Goal: Register for event/course

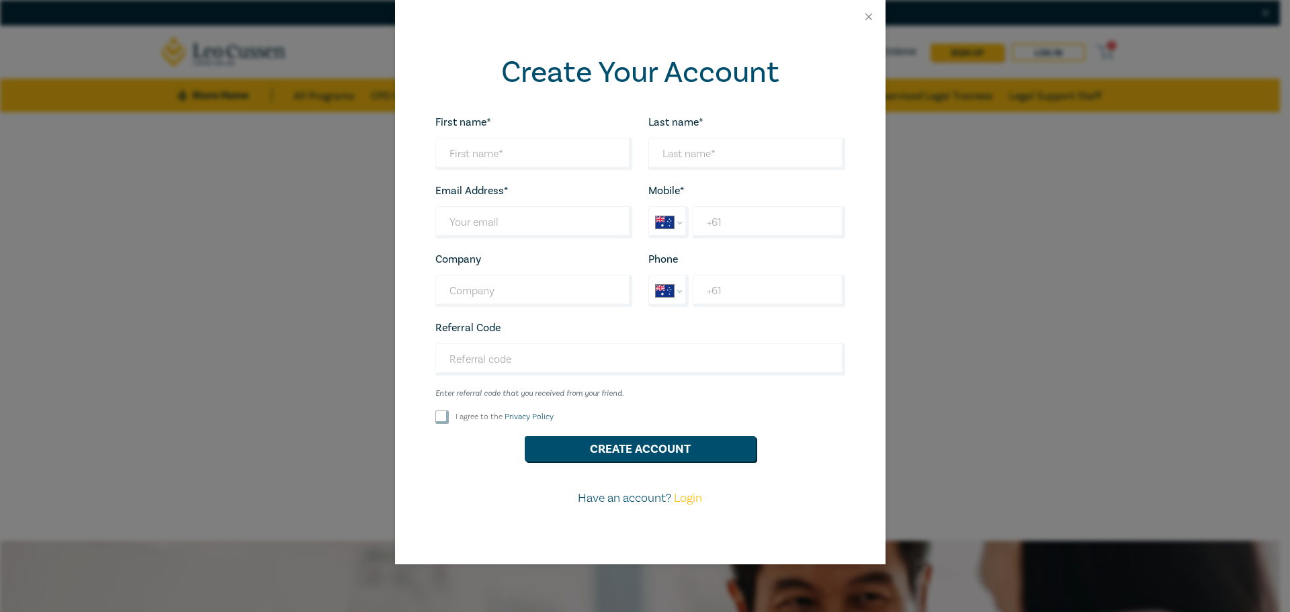
select select "AU"
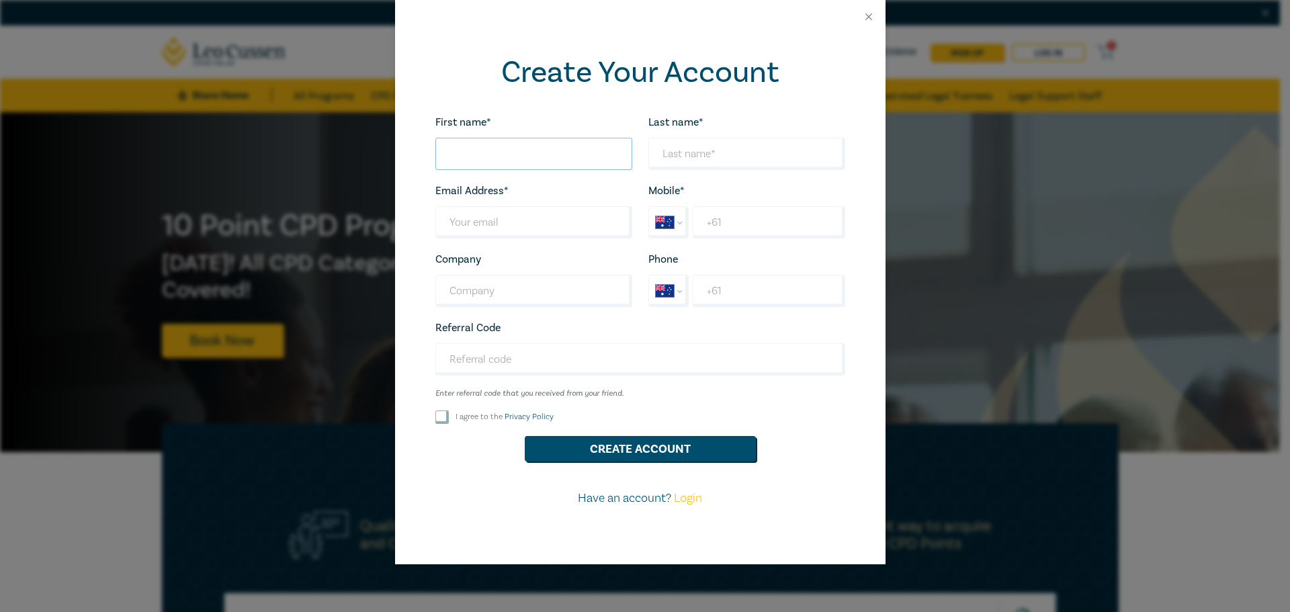
click at [524, 154] on input "First name*" at bounding box center [533, 154] width 197 height 32
type input "Tej"
type input "Jholl"
type input "jhollt@hotmail.com"
click at [499, 138] on input "Tej" at bounding box center [533, 154] width 197 height 32
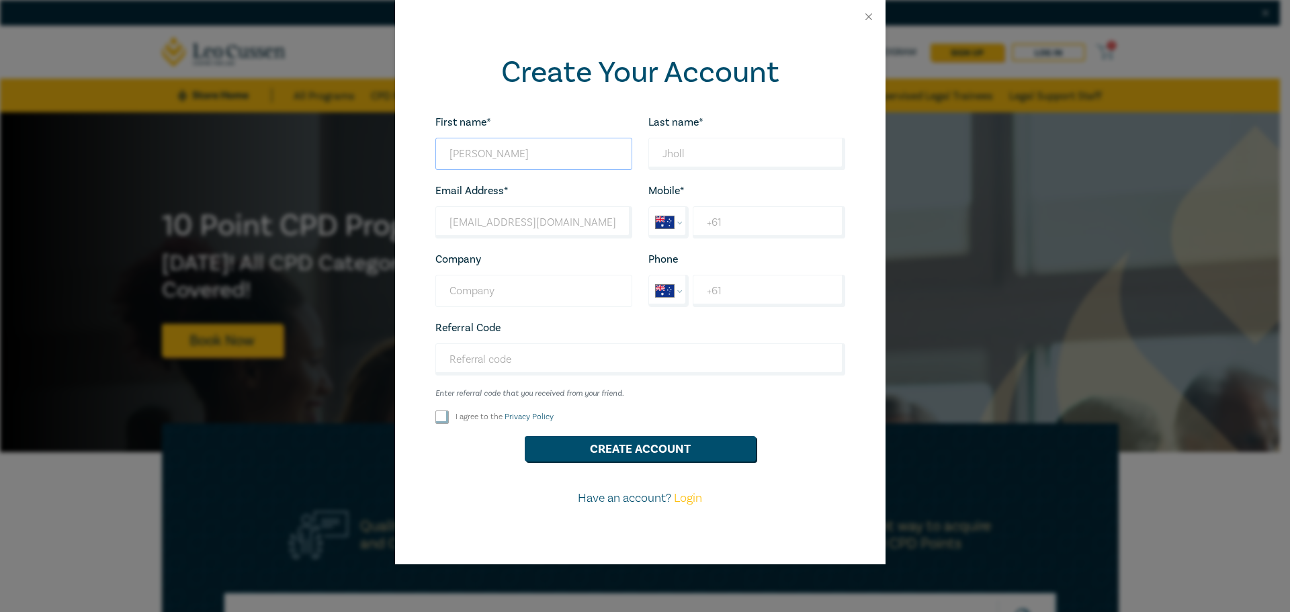
type input "Tejpal"
click at [530, 288] on input "Company" at bounding box center [533, 291] width 197 height 32
type input "Encompass Legal Group Pty Ltd"
click at [749, 227] on input "+61" at bounding box center [769, 222] width 152 height 32
type input "+61 425 736 877"
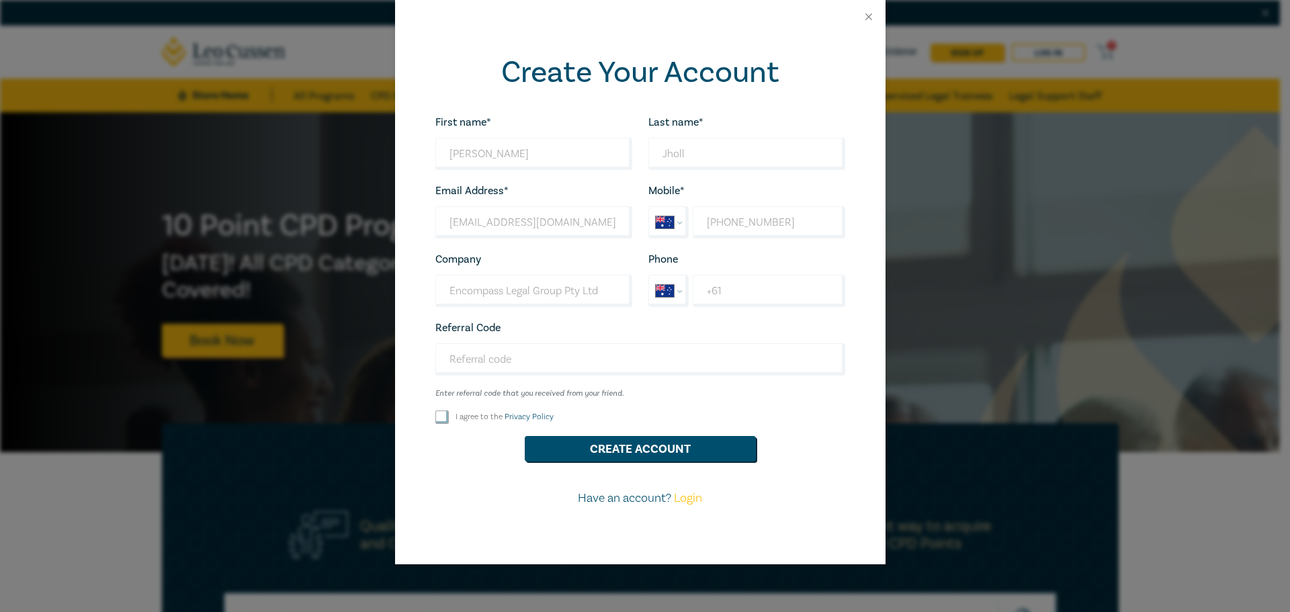
click at [485, 429] on div "First name* Tejpal Looks good! Last name* Jholl Looks good! Email Address* jhol…" at bounding box center [640, 316] width 426 height 405
click at [439, 423] on input "I agree to the Privacy Policy" at bounding box center [441, 417] width 13 height 13
checkbox input "true"
click at [654, 441] on button "Create Account" at bounding box center [640, 449] width 231 height 26
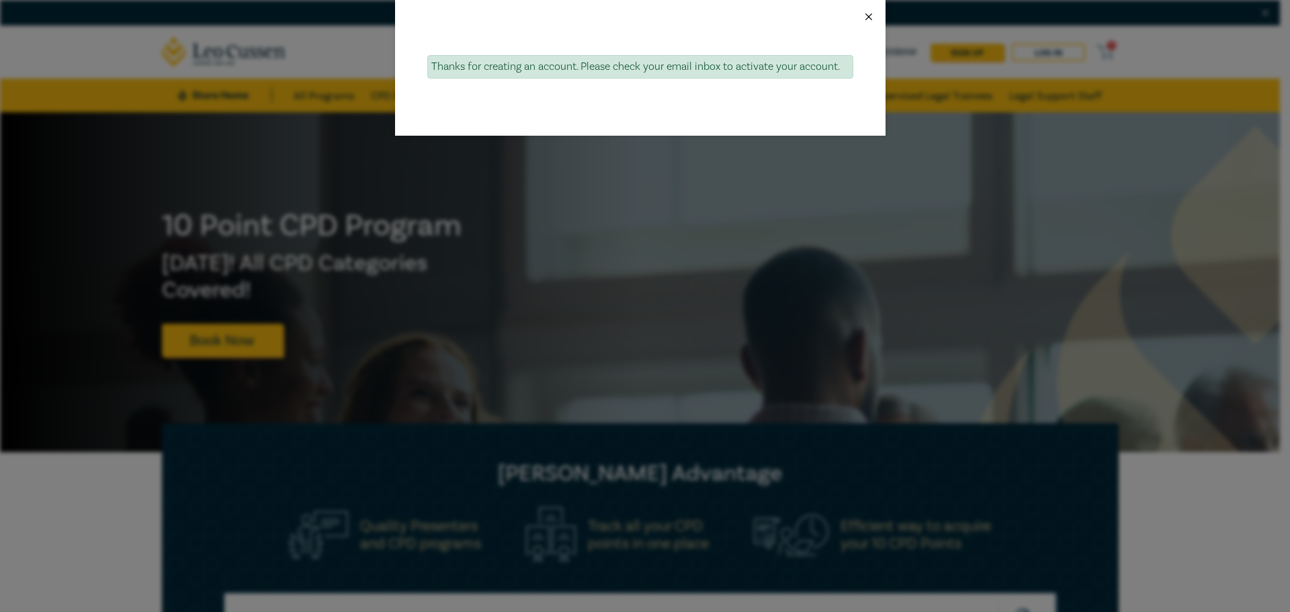
click at [870, 16] on button "Close" at bounding box center [869, 17] width 12 height 12
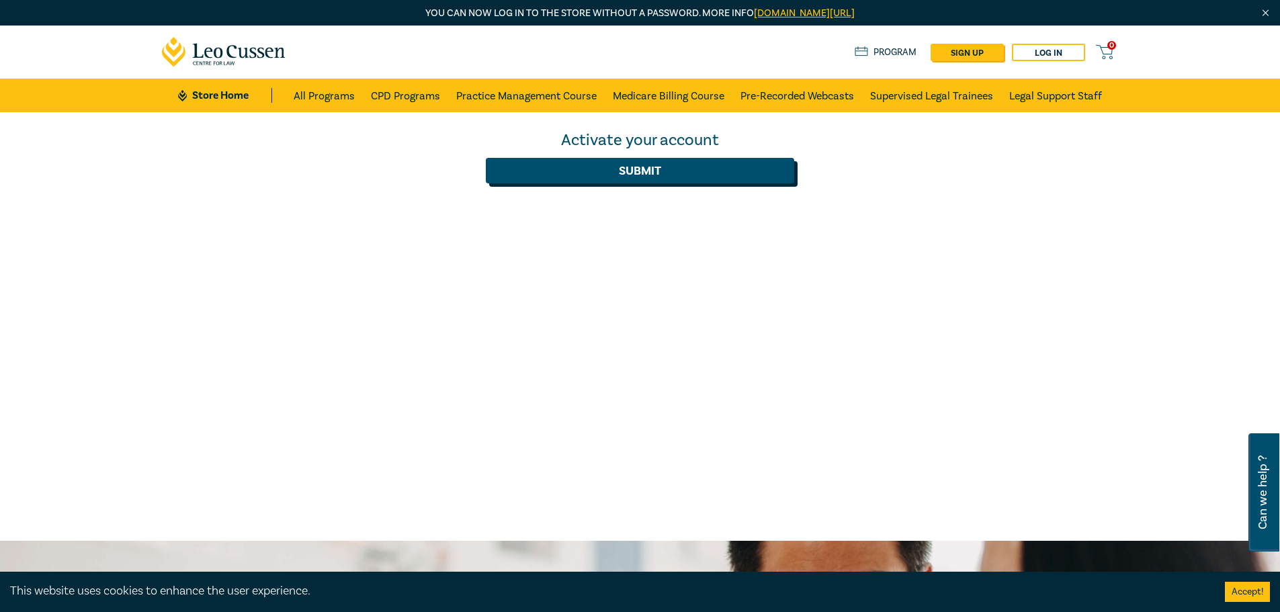
click at [688, 167] on button "Submit" at bounding box center [640, 171] width 308 height 26
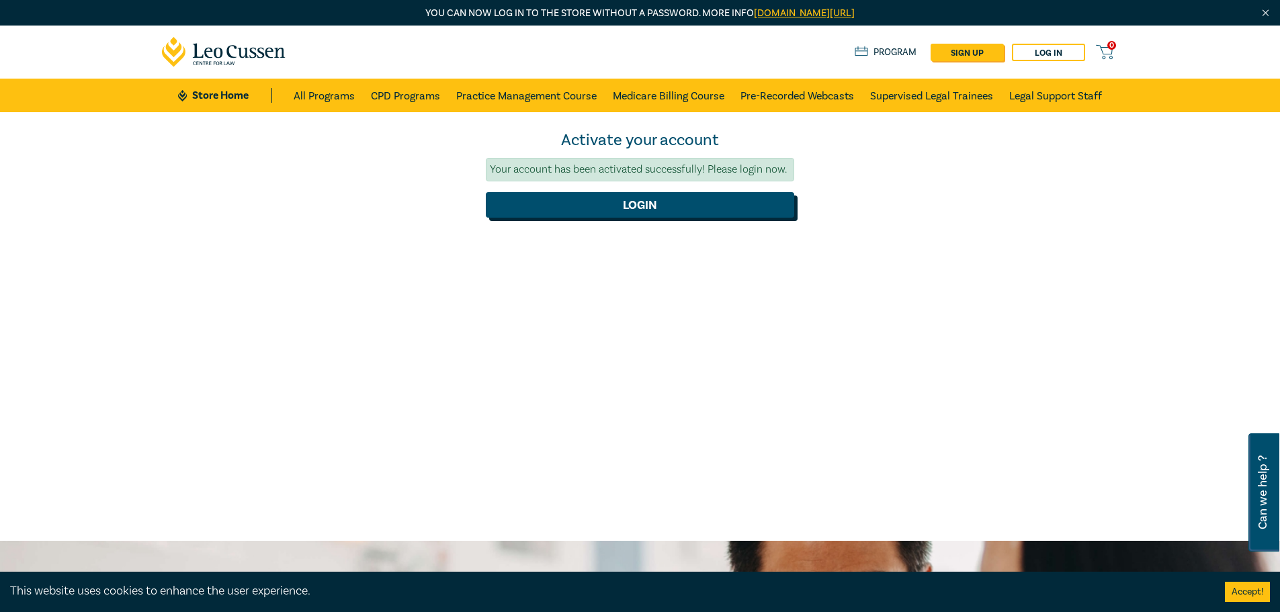
click at [738, 215] on button "Login" at bounding box center [640, 205] width 308 height 26
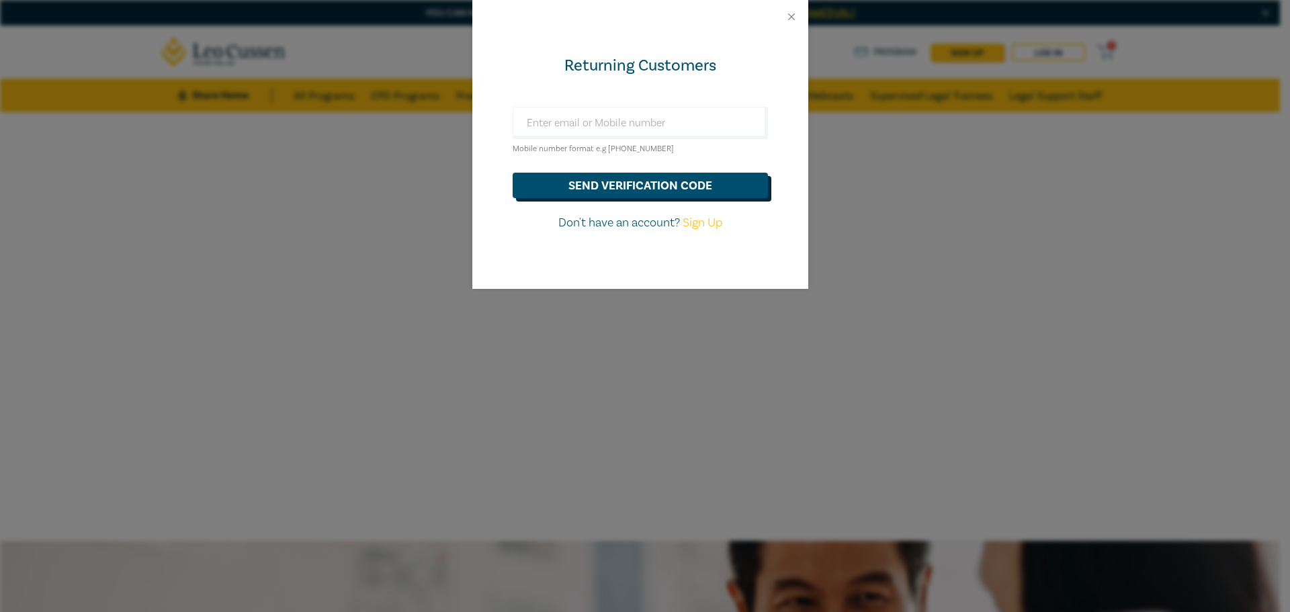
click at [640, 188] on button "send verification code" at bounding box center [640, 186] width 255 height 26
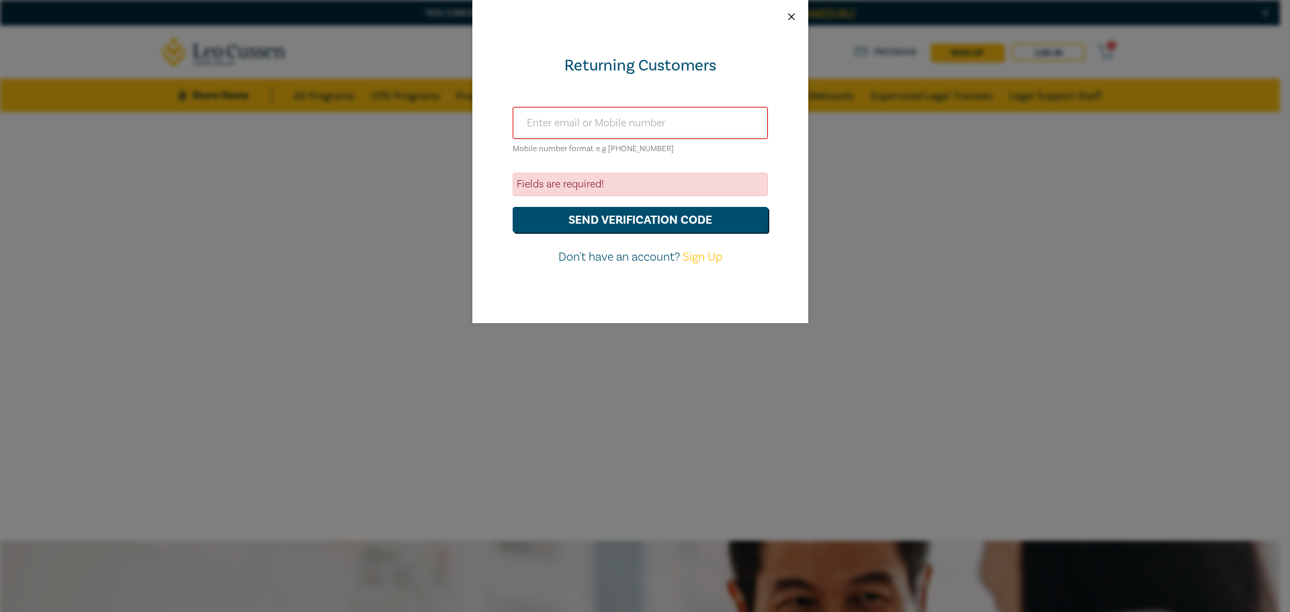
click at [788, 17] on button "Close" at bounding box center [791, 17] width 12 height 12
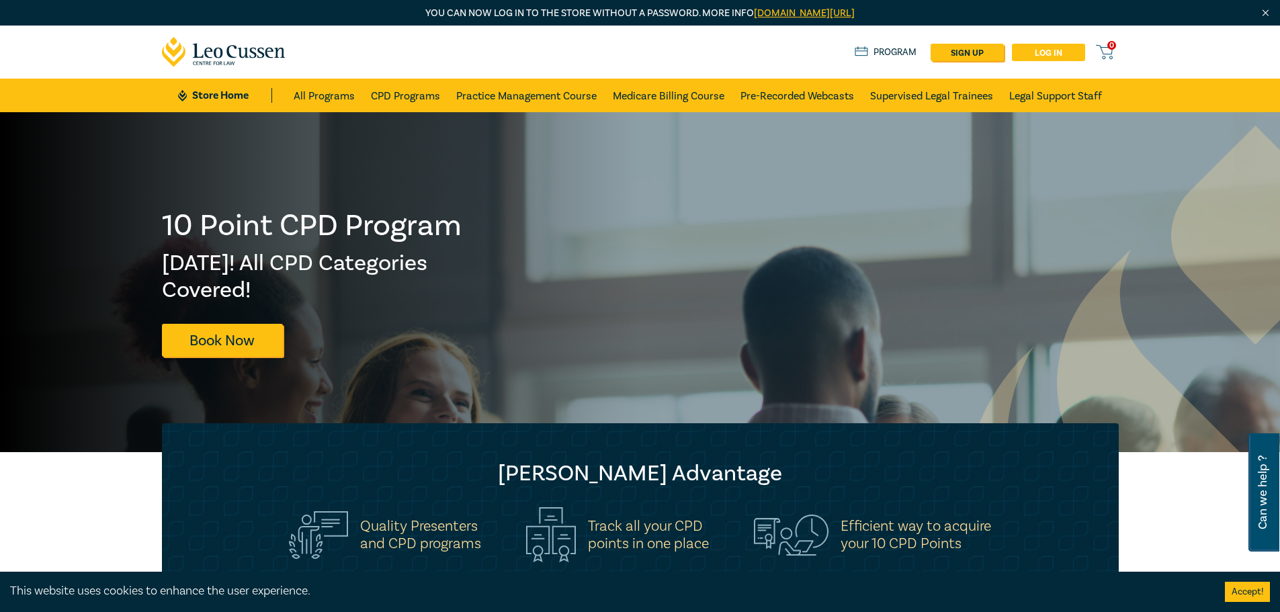
click at [1050, 50] on link "Log in" at bounding box center [1048, 52] width 73 height 17
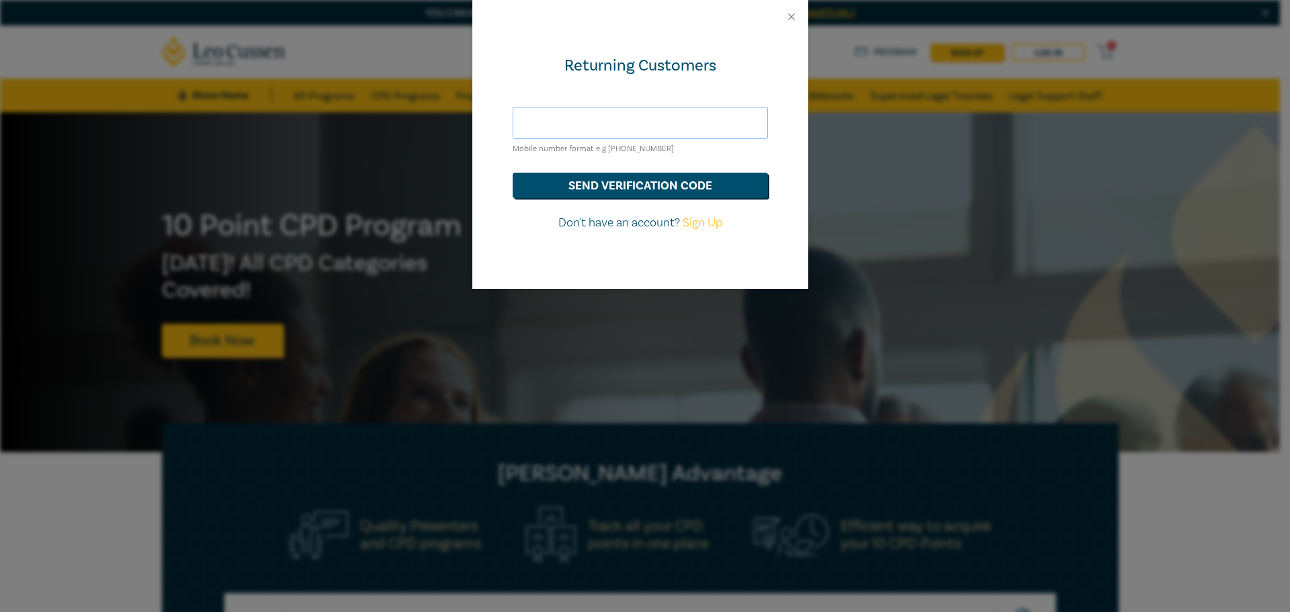
click at [609, 126] on input "text" at bounding box center [640, 123] width 255 height 32
type input "[EMAIL_ADDRESS][DOMAIN_NAME]"
click at [678, 187] on button "send verification code" at bounding box center [640, 186] width 255 height 26
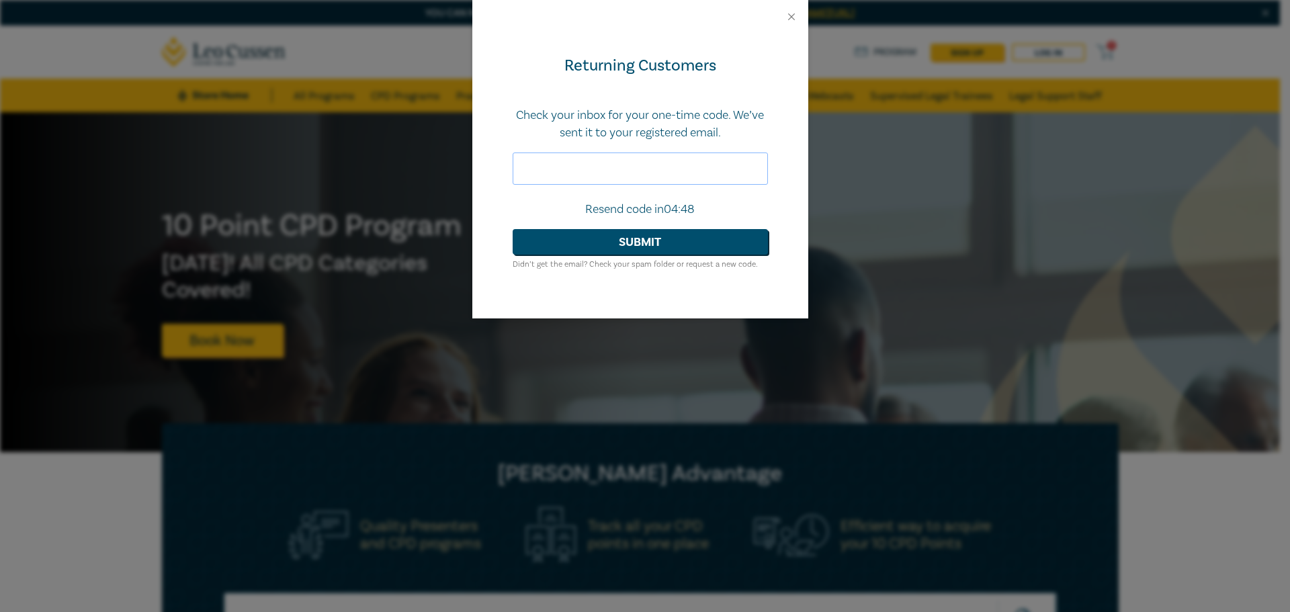
click at [624, 170] on input "text" at bounding box center [640, 169] width 255 height 32
type input "774836"
click at [712, 237] on button "Submit" at bounding box center [640, 242] width 255 height 26
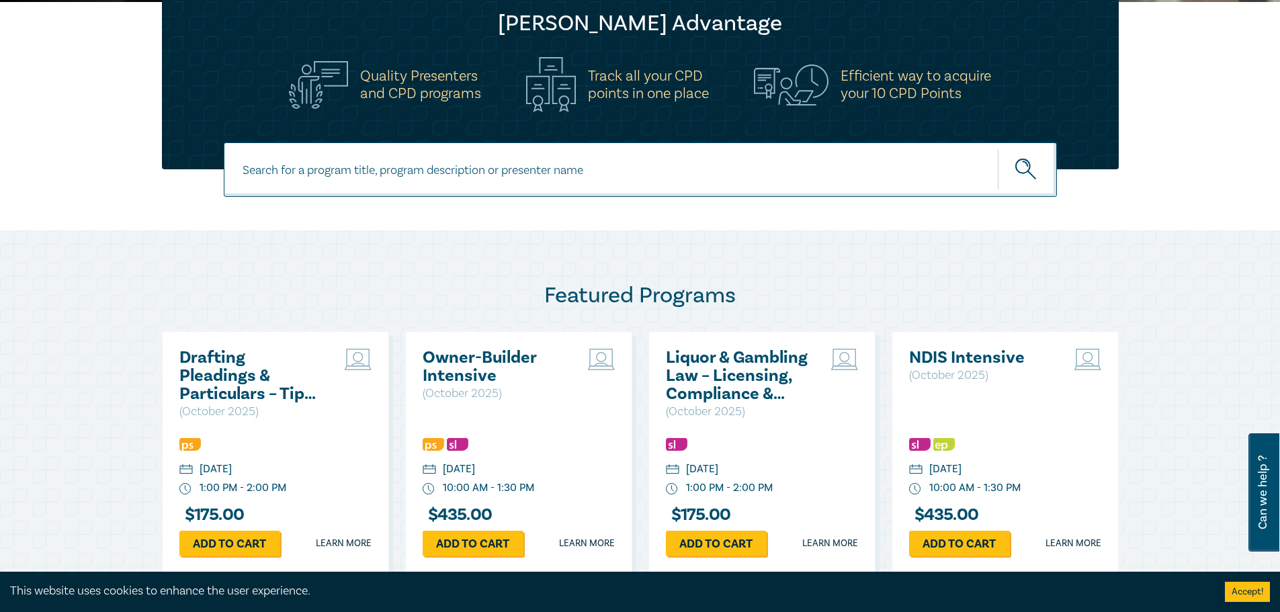
scroll to position [605, 0]
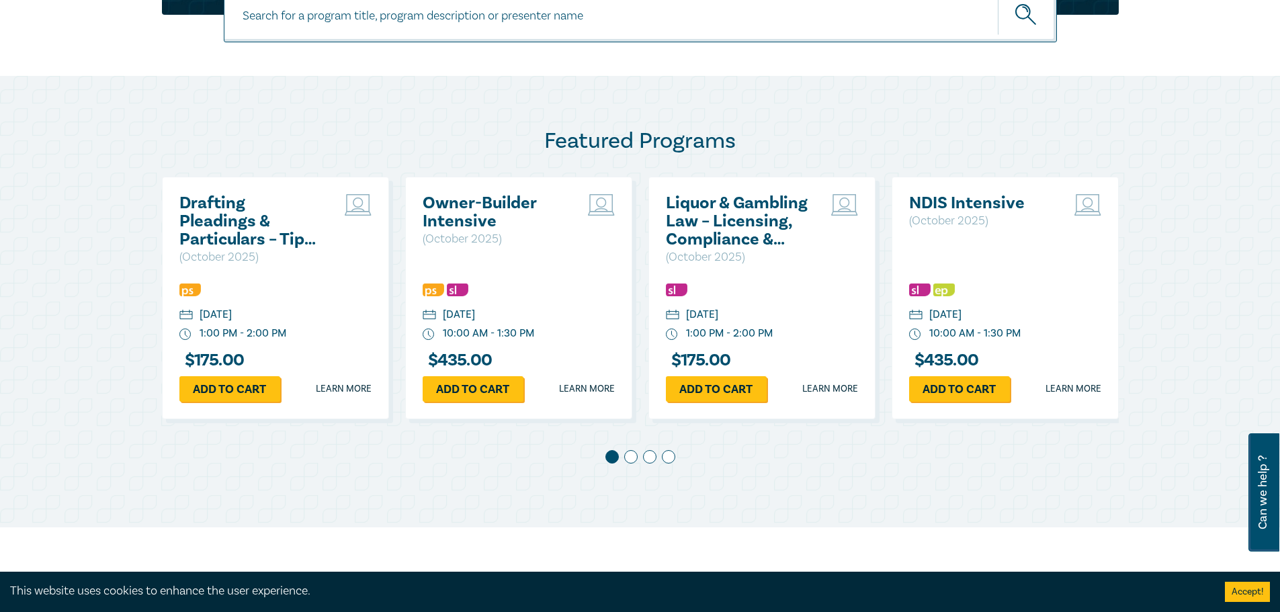
click at [636, 456] on span at bounding box center [630, 456] width 13 height 13
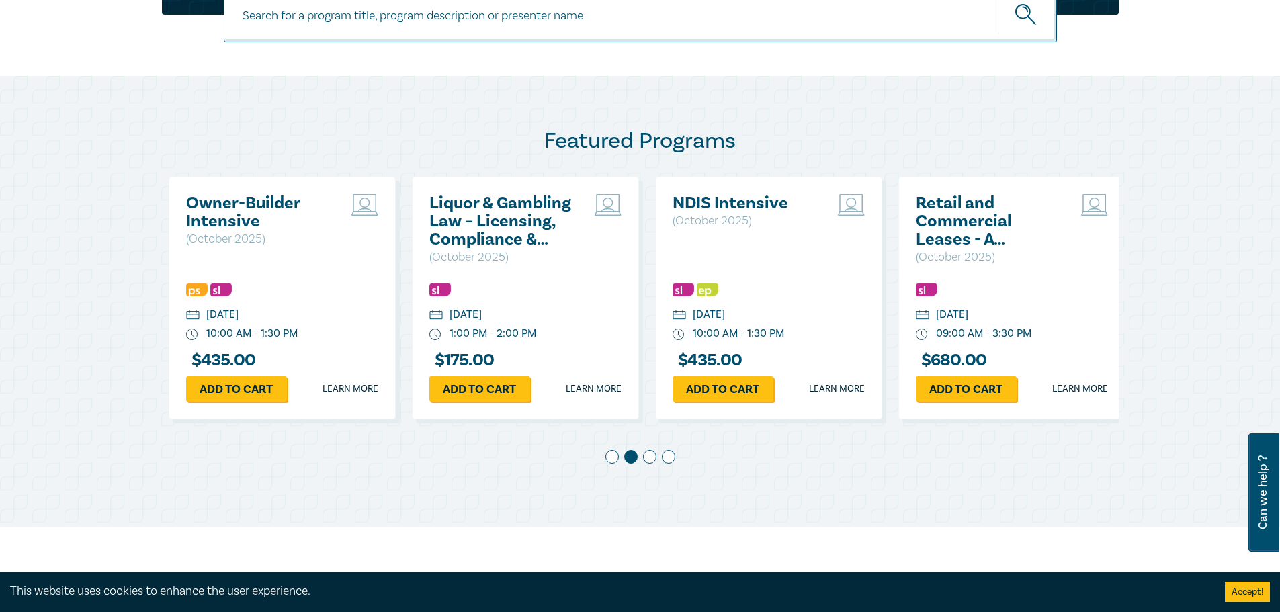
scroll to position [0, 243]
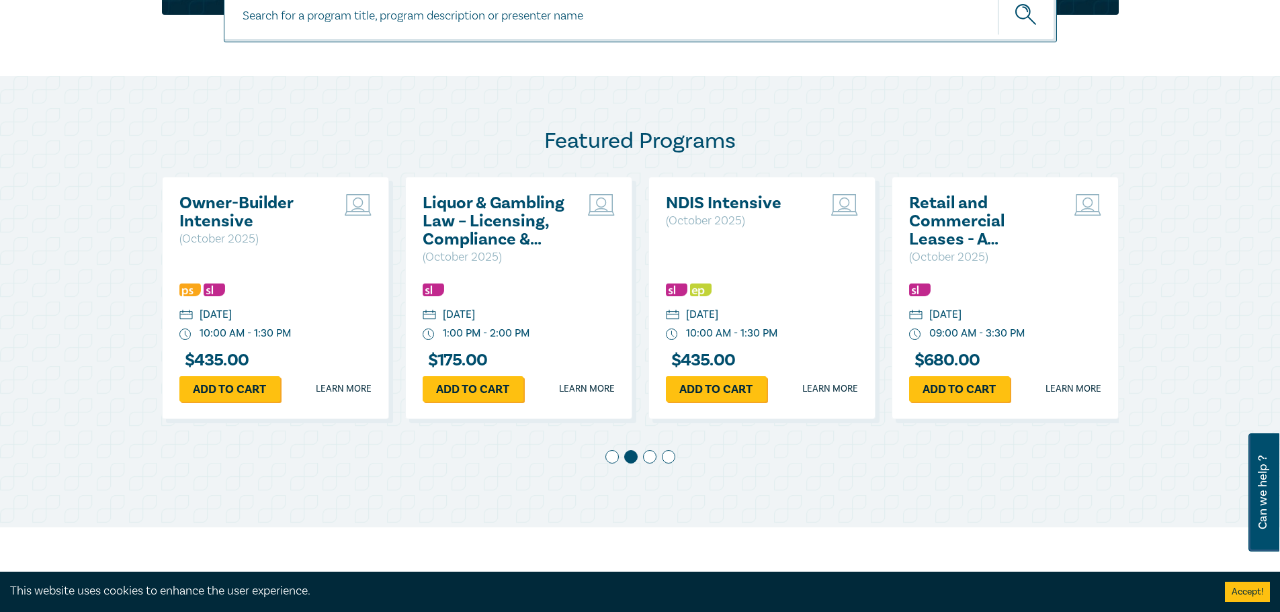
click at [654, 456] on span at bounding box center [649, 456] width 13 height 13
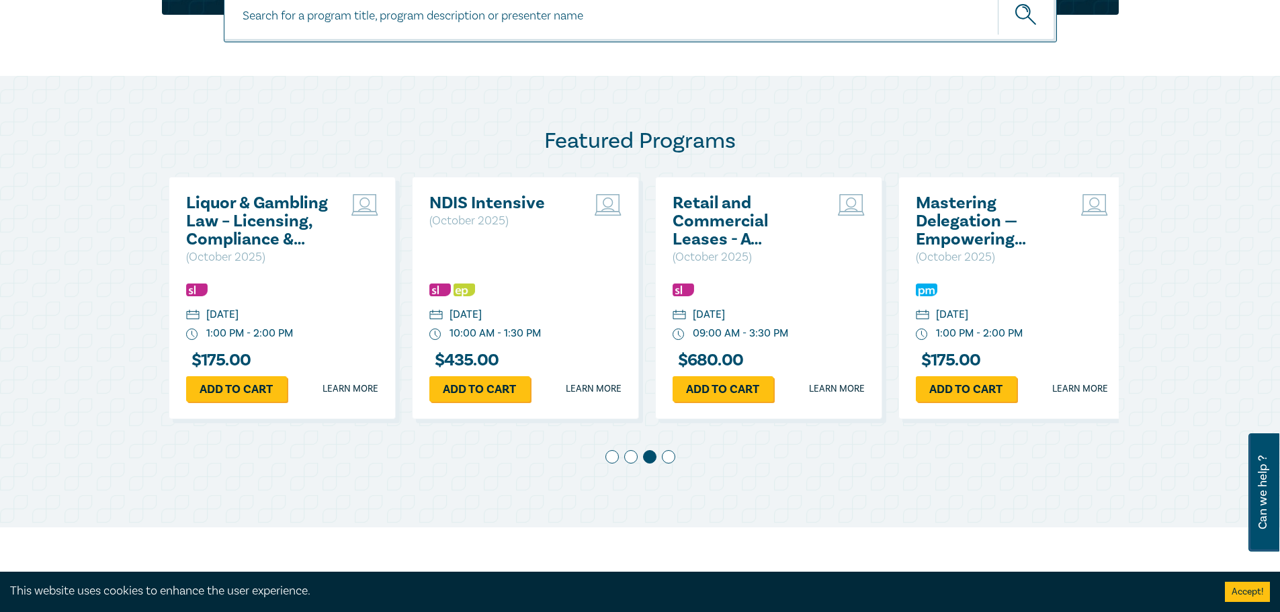
scroll to position [0, 486]
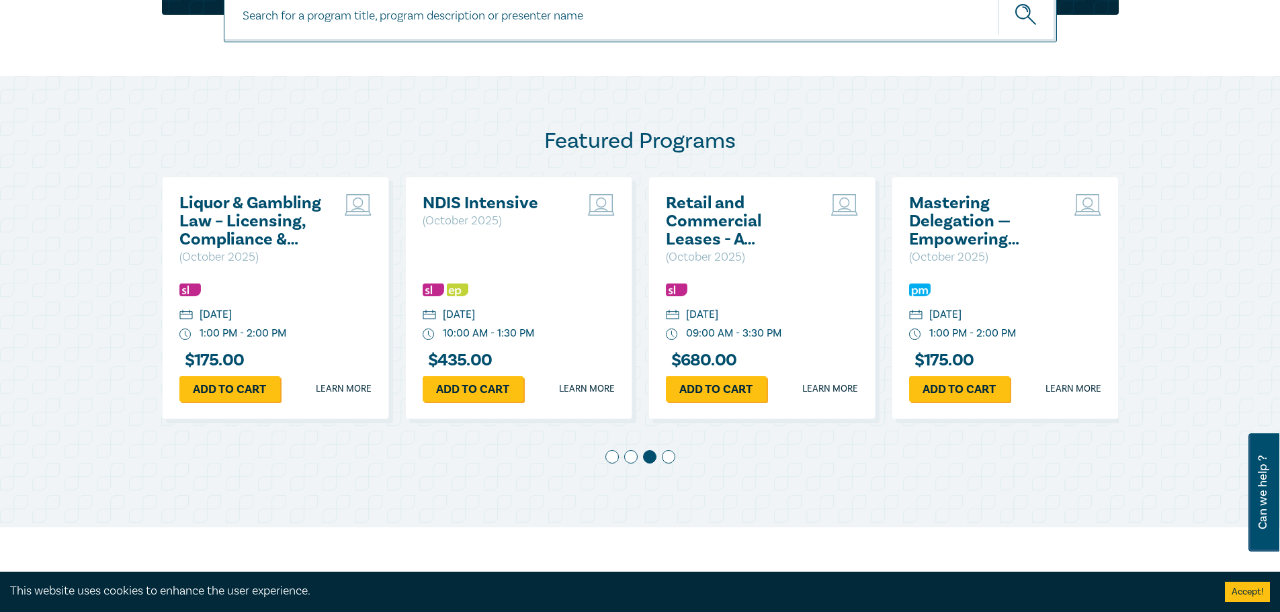
click at [674, 457] on span at bounding box center [668, 456] width 13 height 13
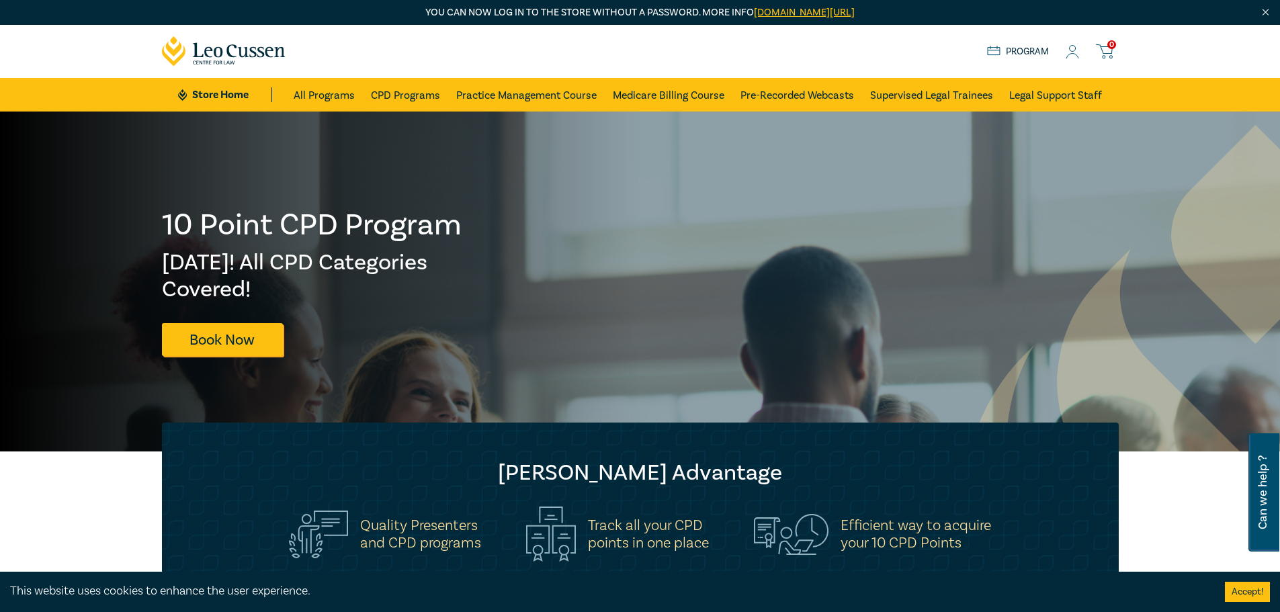
scroll to position [0, 0]
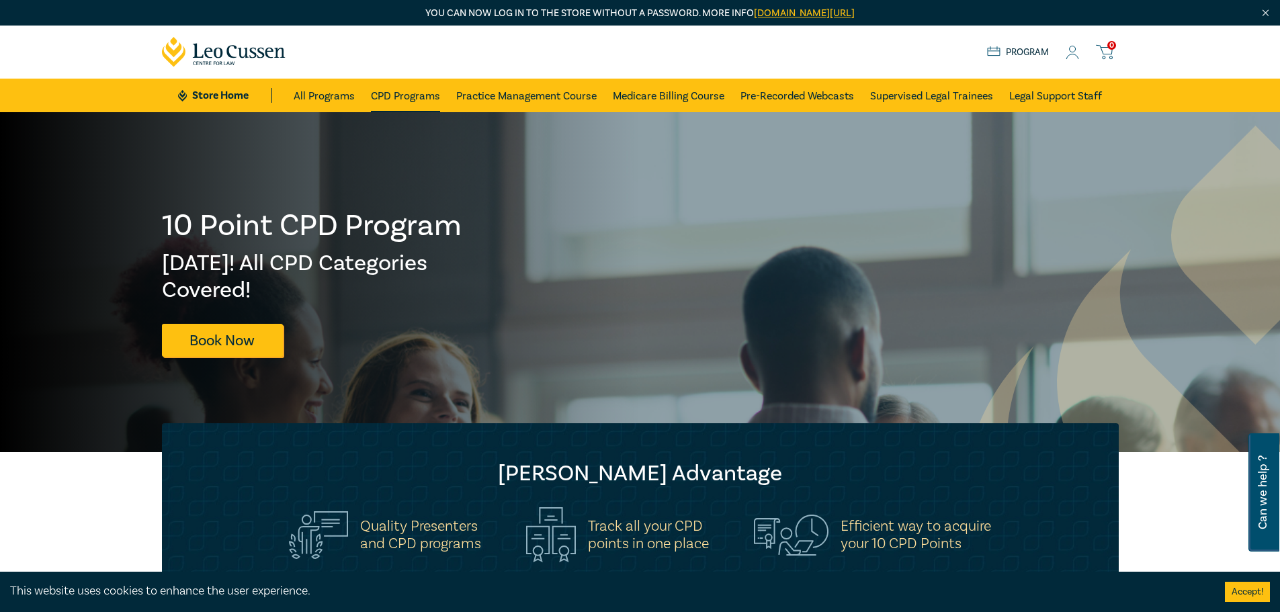
click at [417, 93] on link "CPD Programs" at bounding box center [405, 96] width 69 height 34
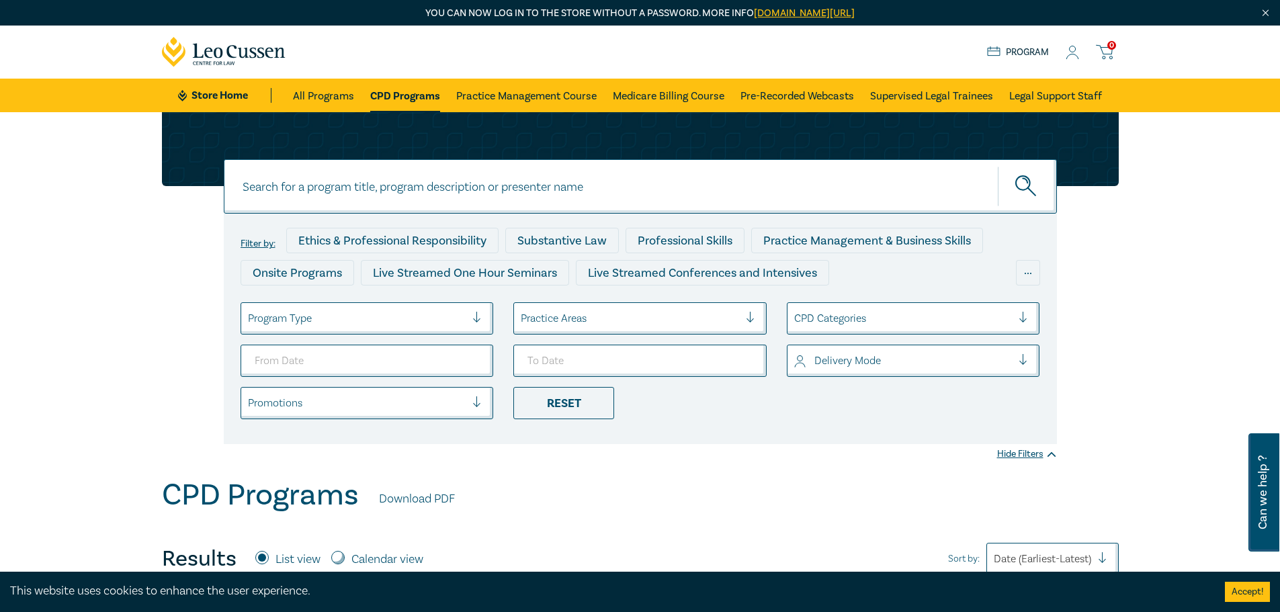
drag, startPoint x: 1209, startPoint y: 510, endPoint x: 640, endPoint y: 205, distance: 646.3
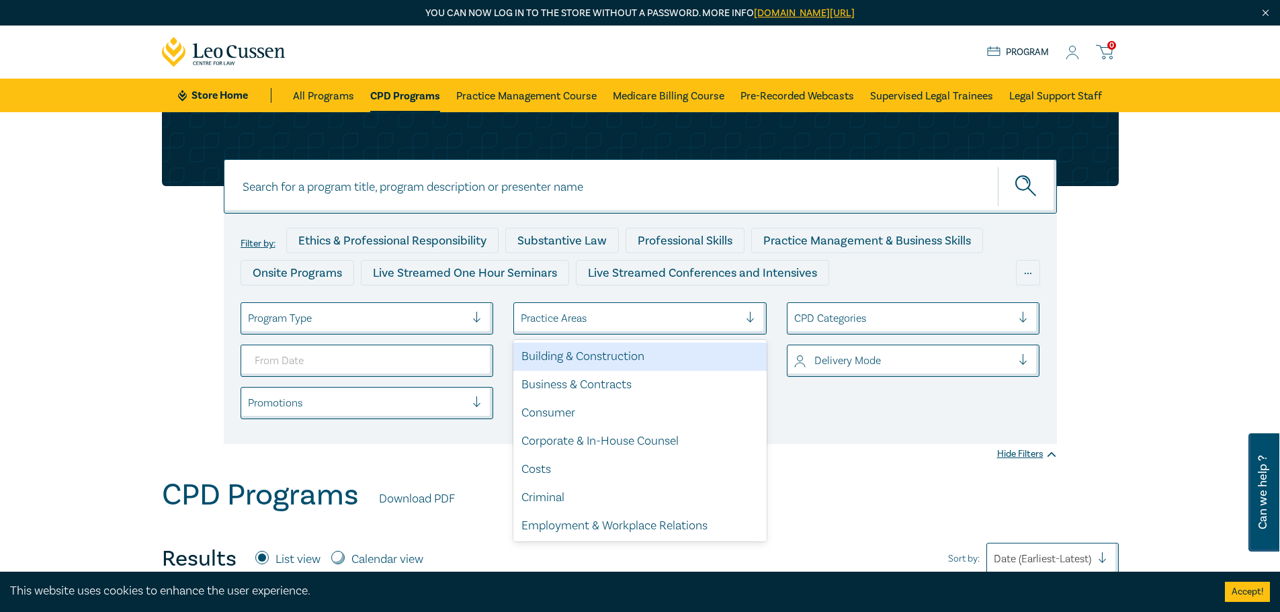
click at [601, 312] on div at bounding box center [630, 318] width 218 height 17
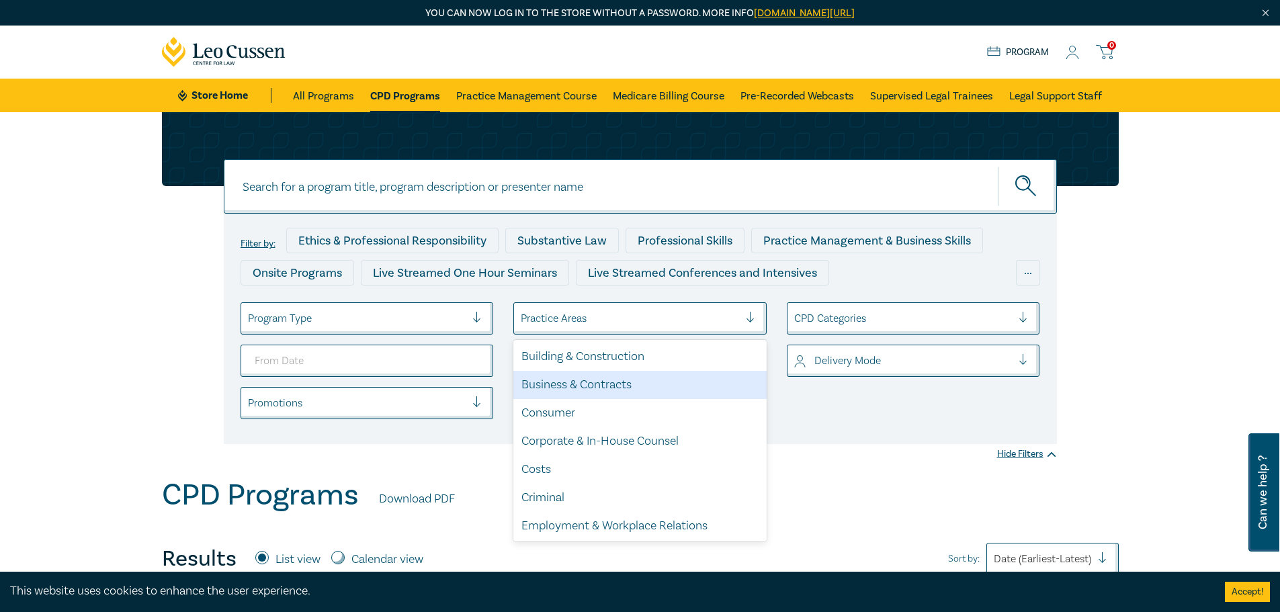
click at [654, 388] on div "Business & Contracts" at bounding box center [639, 385] width 253 height 28
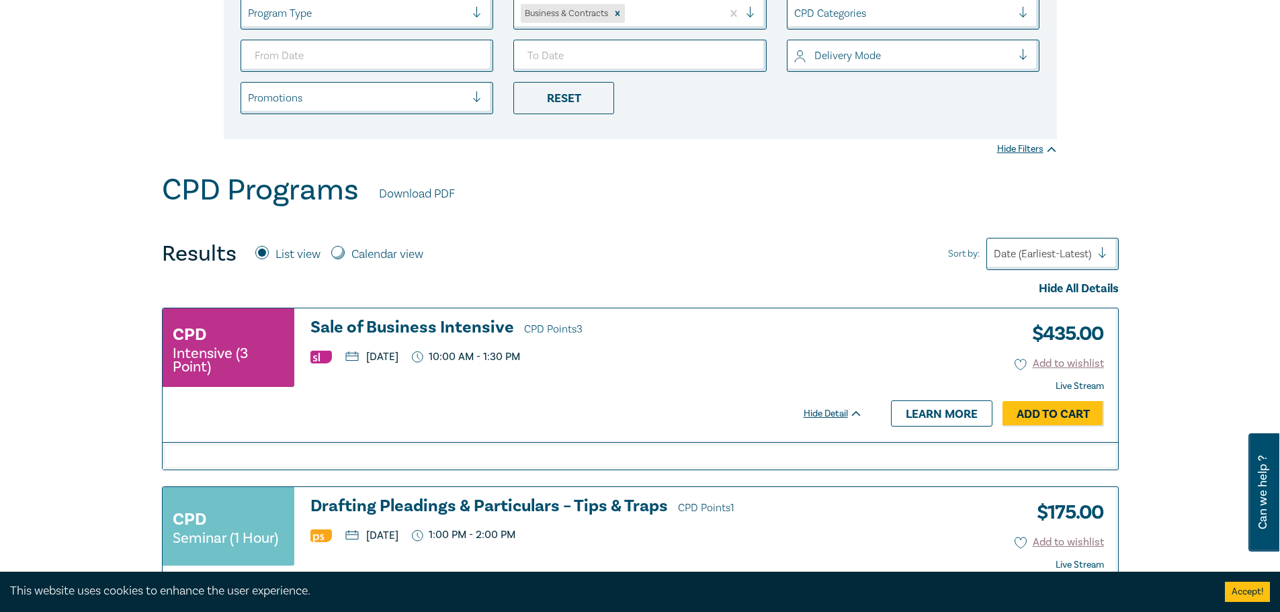
scroll to position [336, 0]
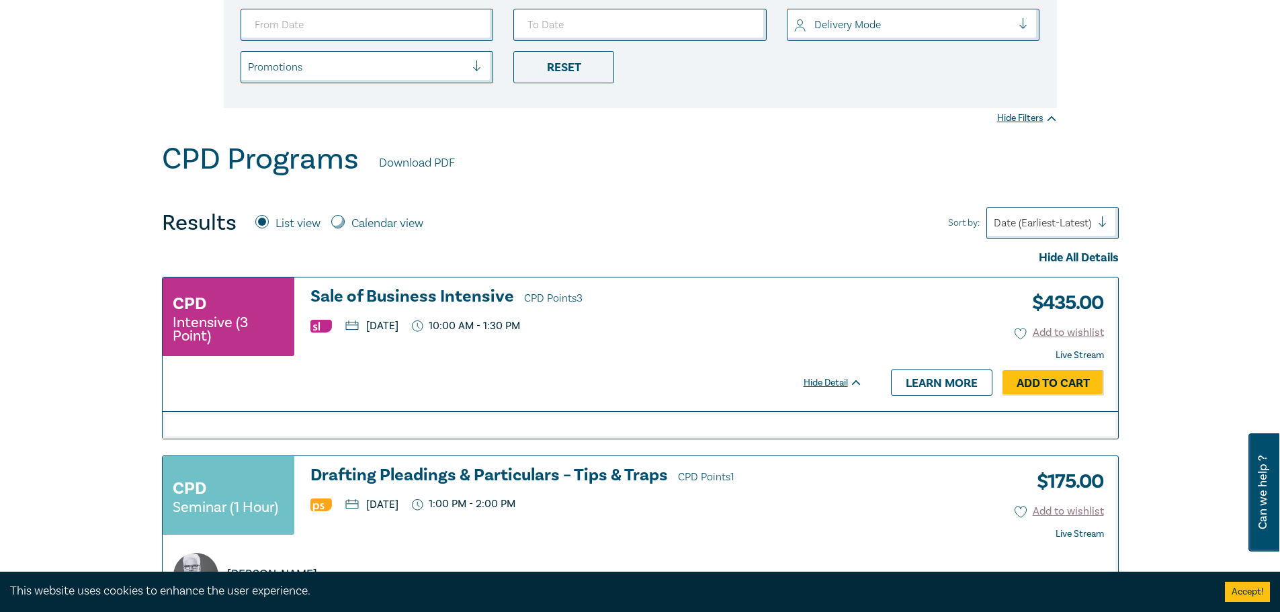
click at [431, 299] on h3 "Sale of Business Intensive CPD Points 3" at bounding box center [586, 298] width 552 height 20
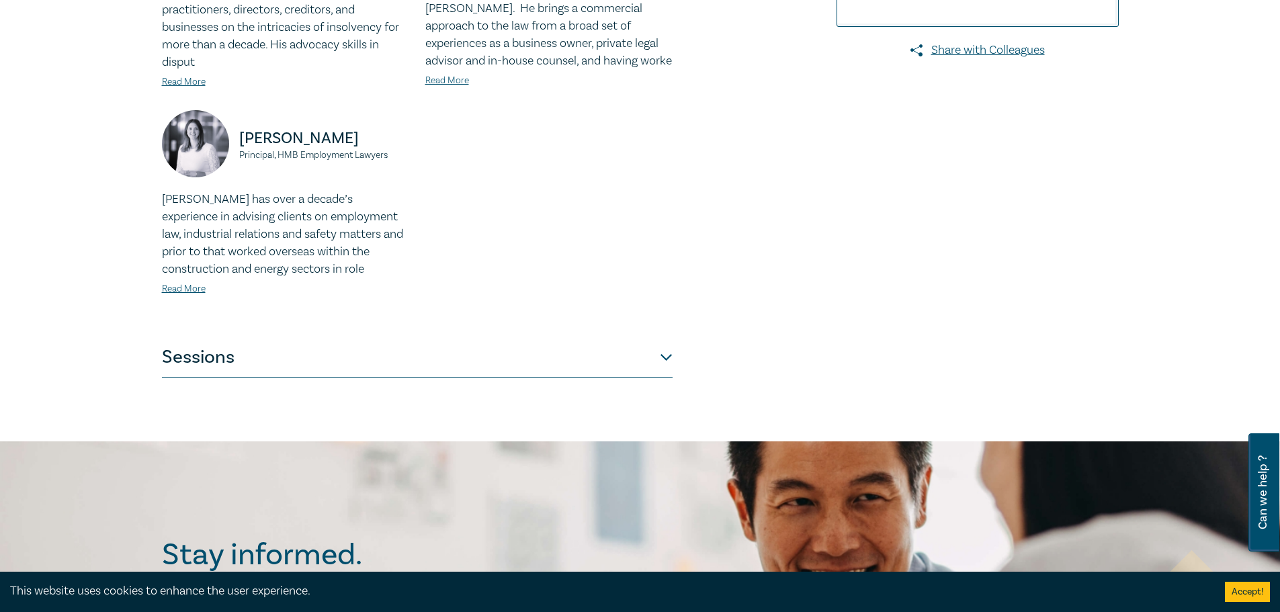
scroll to position [538, 0]
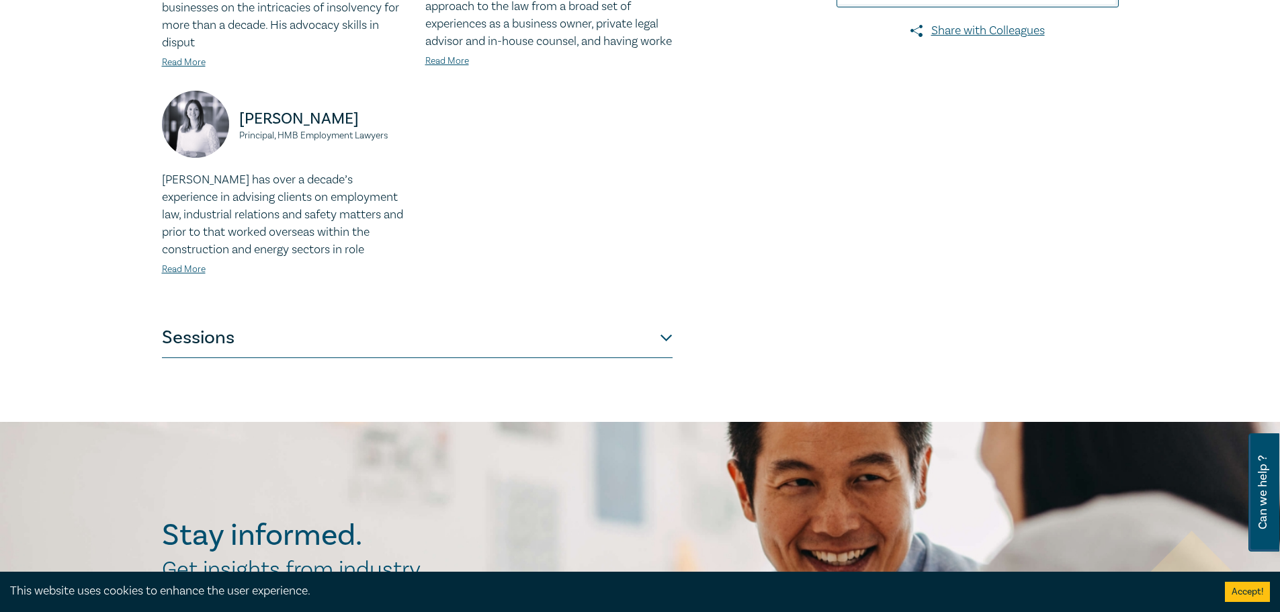
drag, startPoint x: 710, startPoint y: 313, endPoint x: 619, endPoint y: 327, distance: 92.4
click at [600, 329] on button "Sessions" at bounding box center [417, 338] width 511 height 40
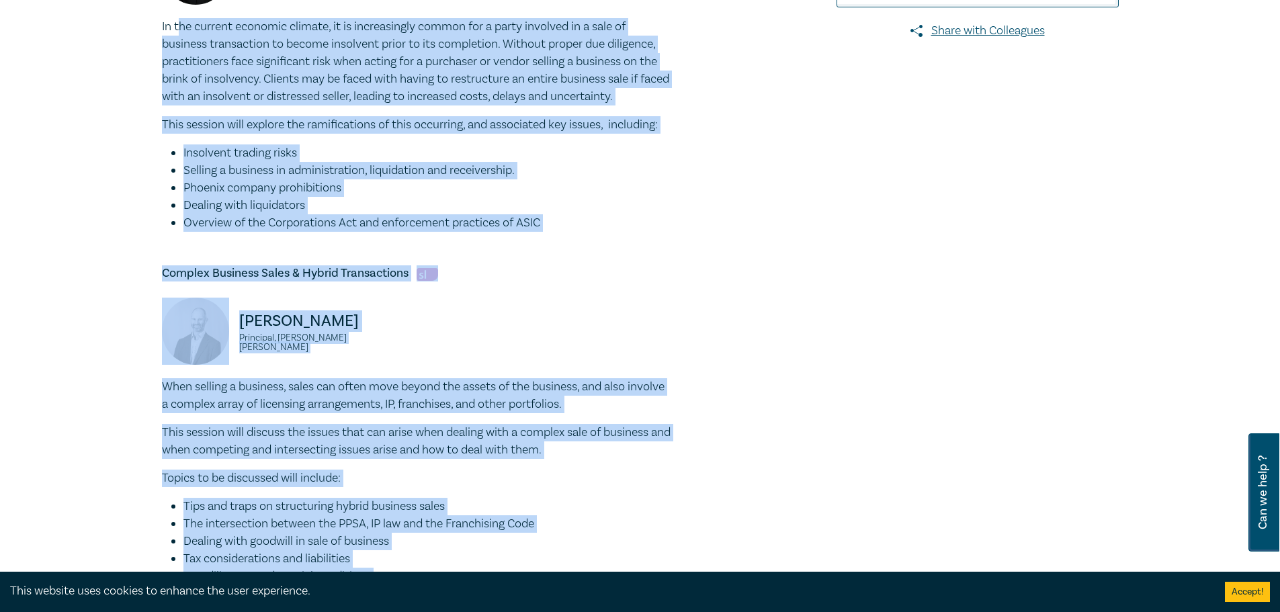
drag, startPoint x: 202, startPoint y: 28, endPoint x: 829, endPoint y: 423, distance: 740.5
click at [829, 421] on div "Sale of Business Intensive I25048 CPD Intensive (3 Point) CPD Points 3 Point s …" at bounding box center [640, 330] width 973 height 1384
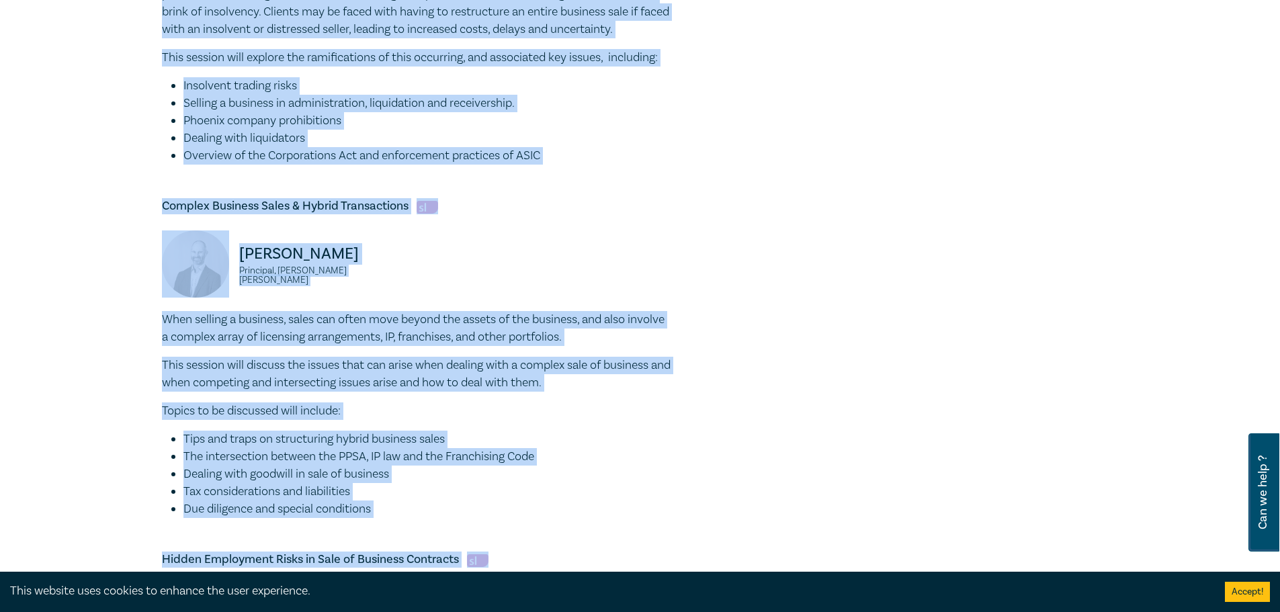
scroll to position [739, 0]
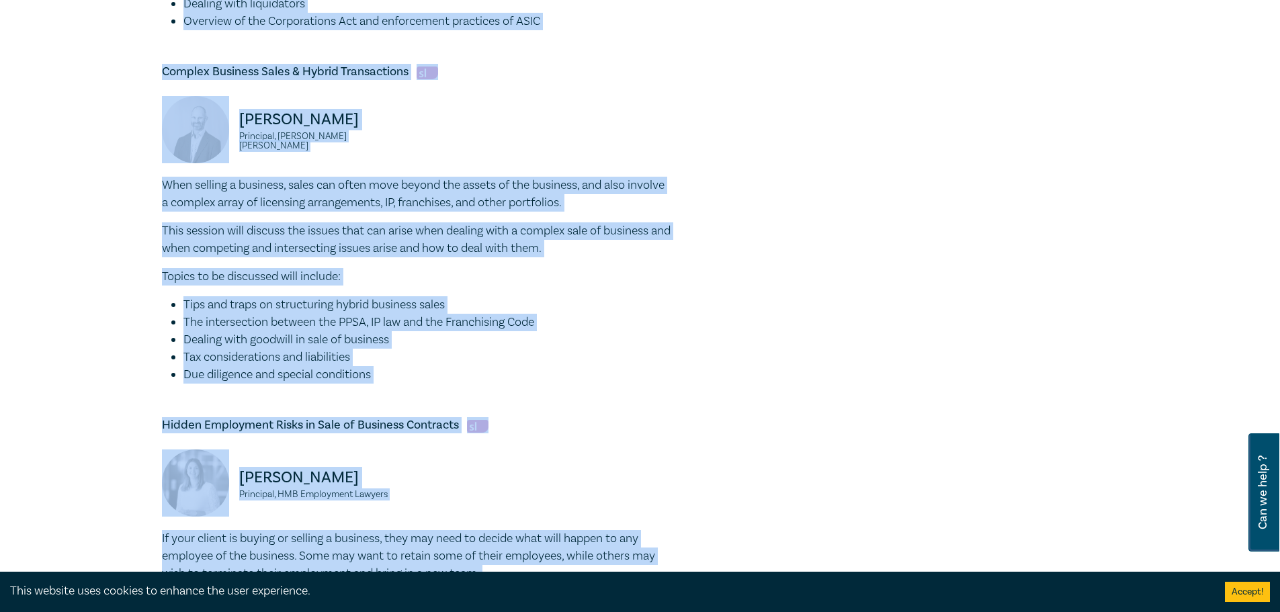
click at [571, 333] on li "Dealing with goodwill in sale of business" at bounding box center [427, 339] width 489 height 17
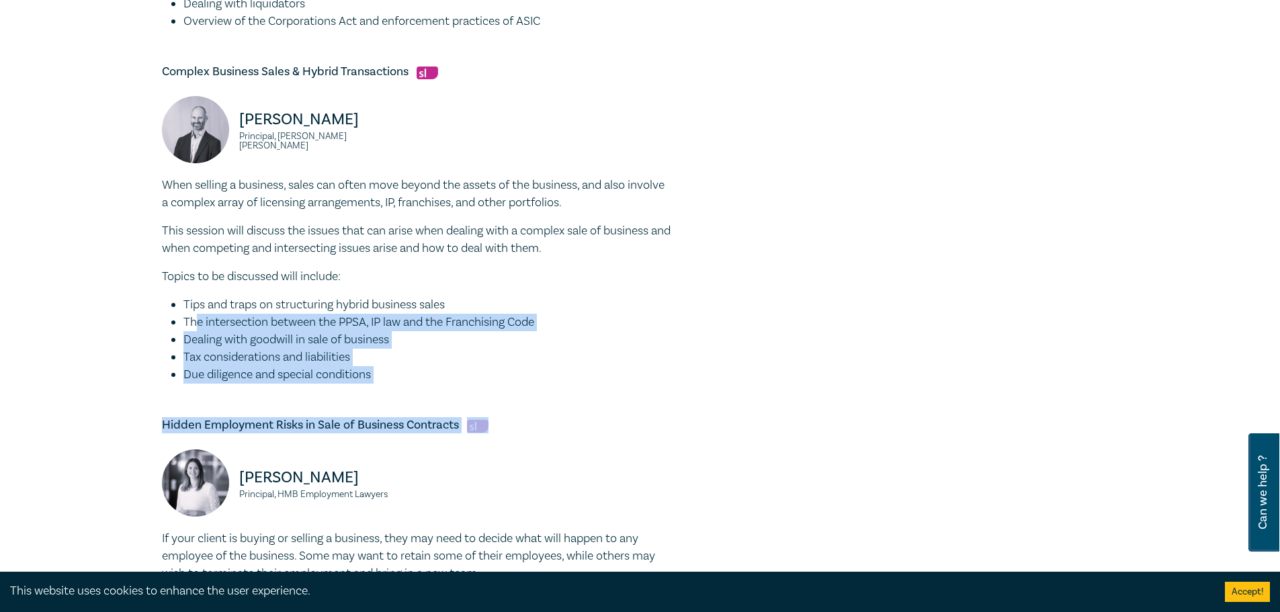
drag, startPoint x: 200, startPoint y: 315, endPoint x: 646, endPoint y: 428, distance: 460.2
click at [646, 428] on div "Insolvency & Business Sales – Have You Done Your Homework? Seamus Ryan Director…" at bounding box center [417, 252] width 511 height 1137
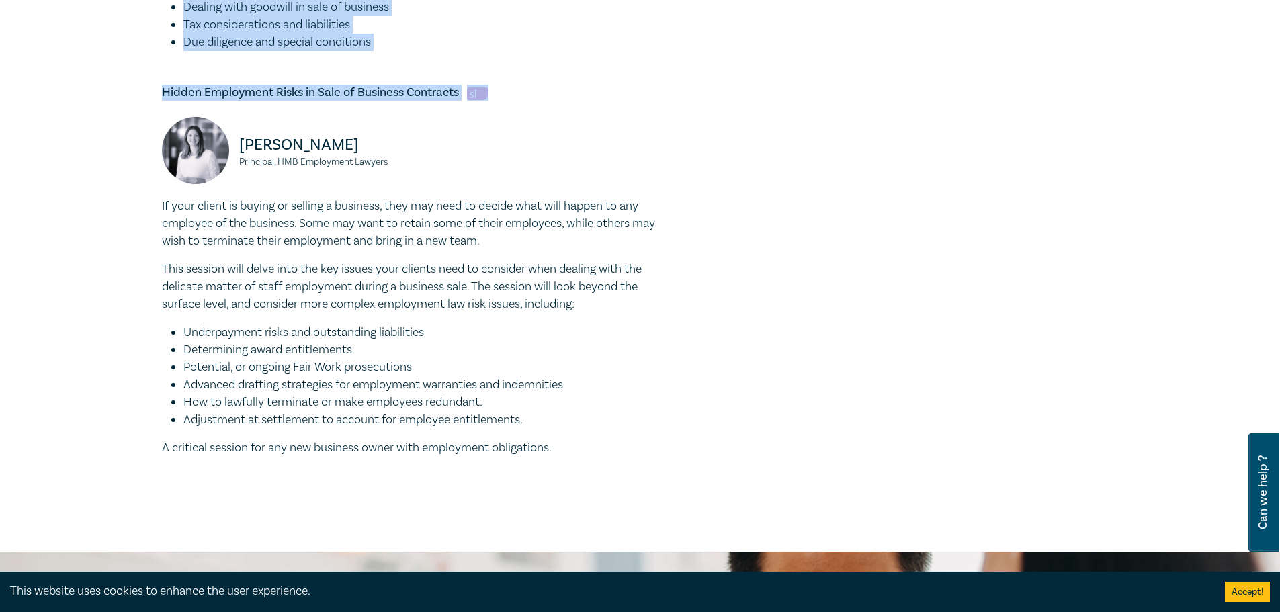
scroll to position [1075, 0]
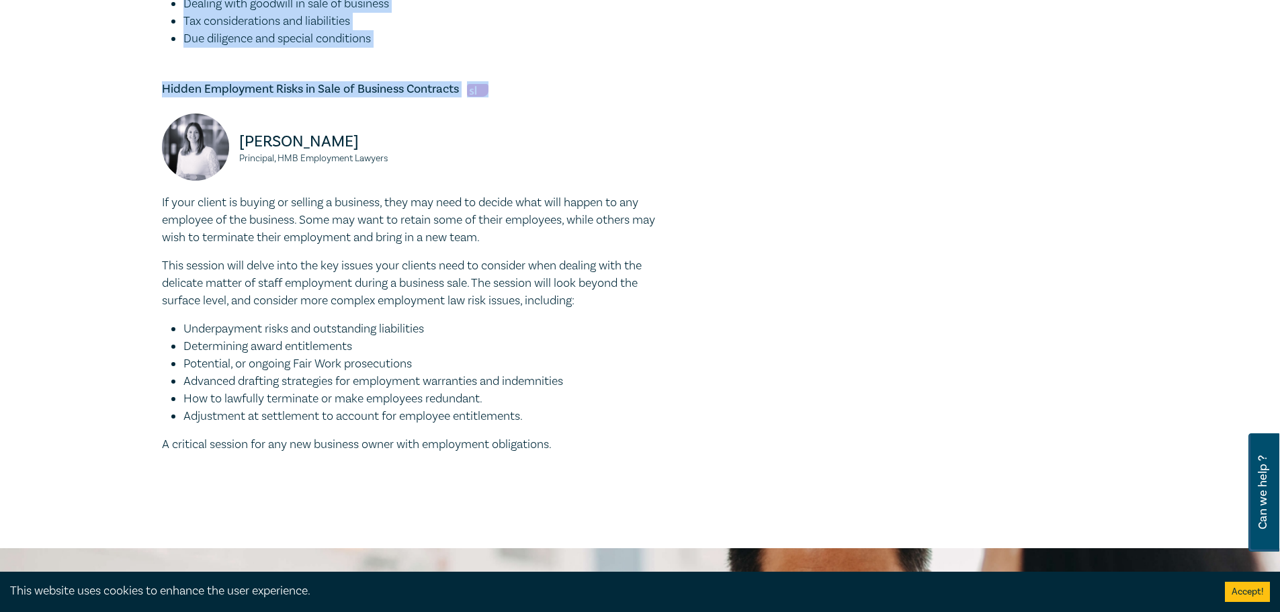
drag, startPoint x: 185, startPoint y: 323, endPoint x: 775, endPoint y: 431, distance: 599.7
click at [374, 390] on li "How to lawfully terminate or make employees redundant." at bounding box center [427, 398] width 489 height 17
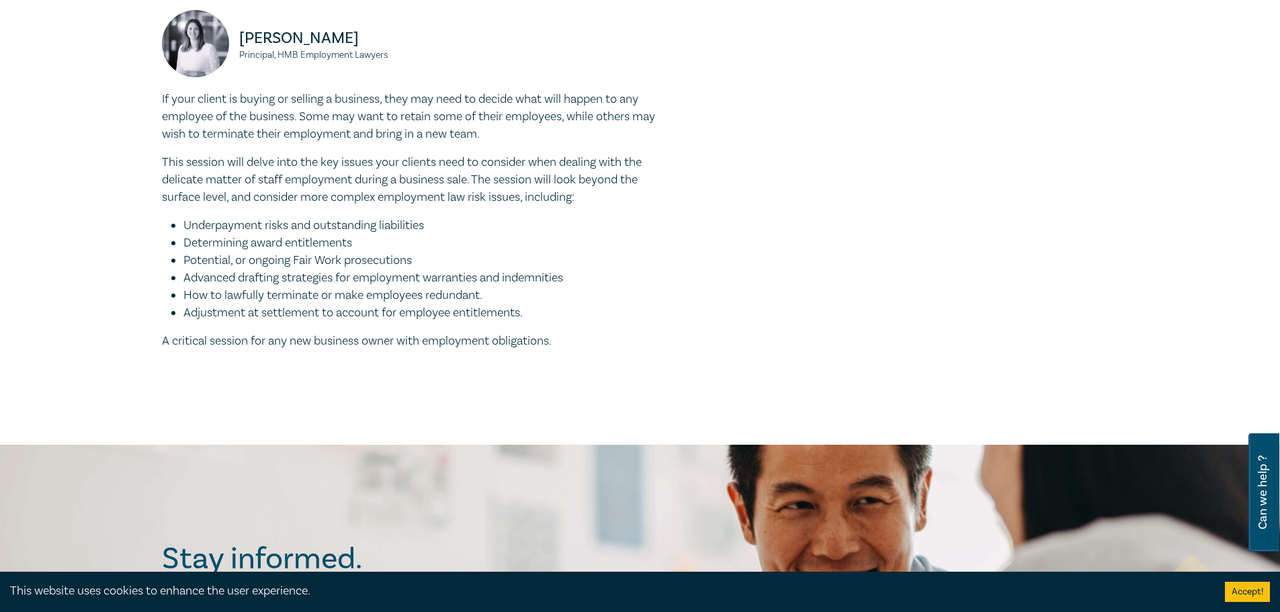
scroll to position [1411, 0]
